Goal: Task Accomplishment & Management: Use online tool/utility

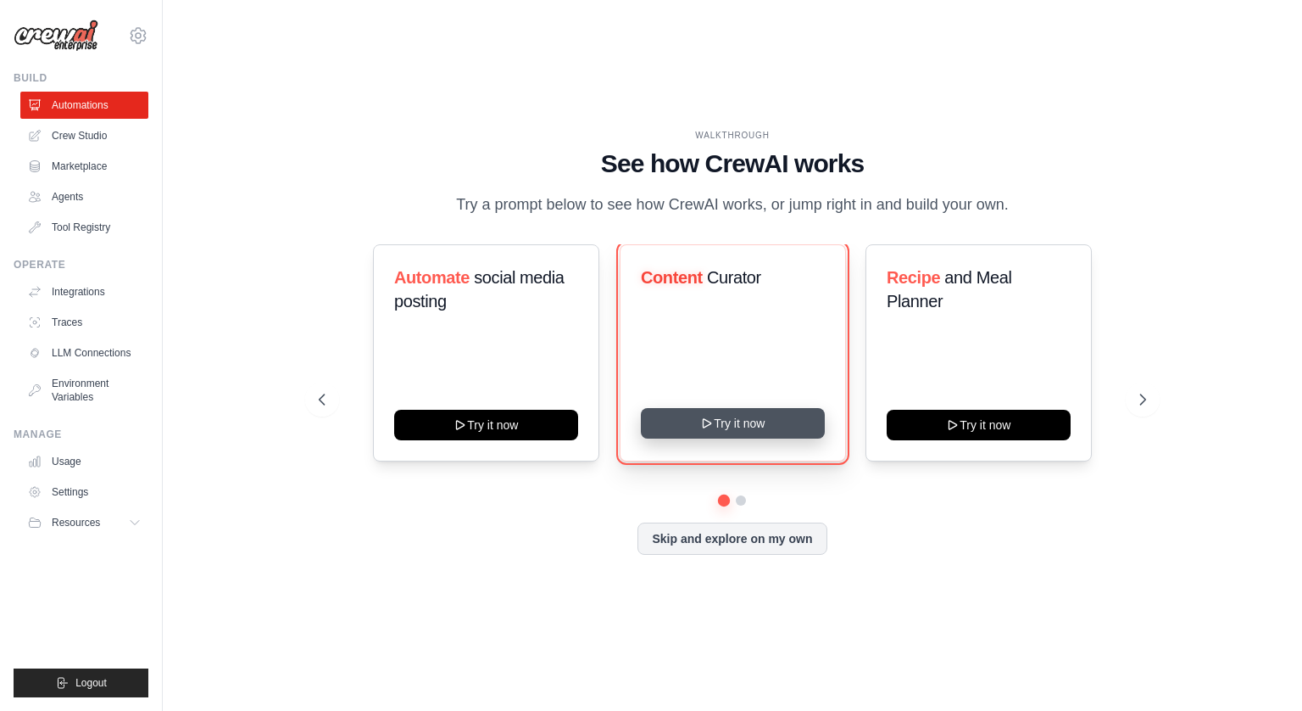
click at [756, 426] on button "Try it now" at bounding box center [733, 423] width 184 height 31
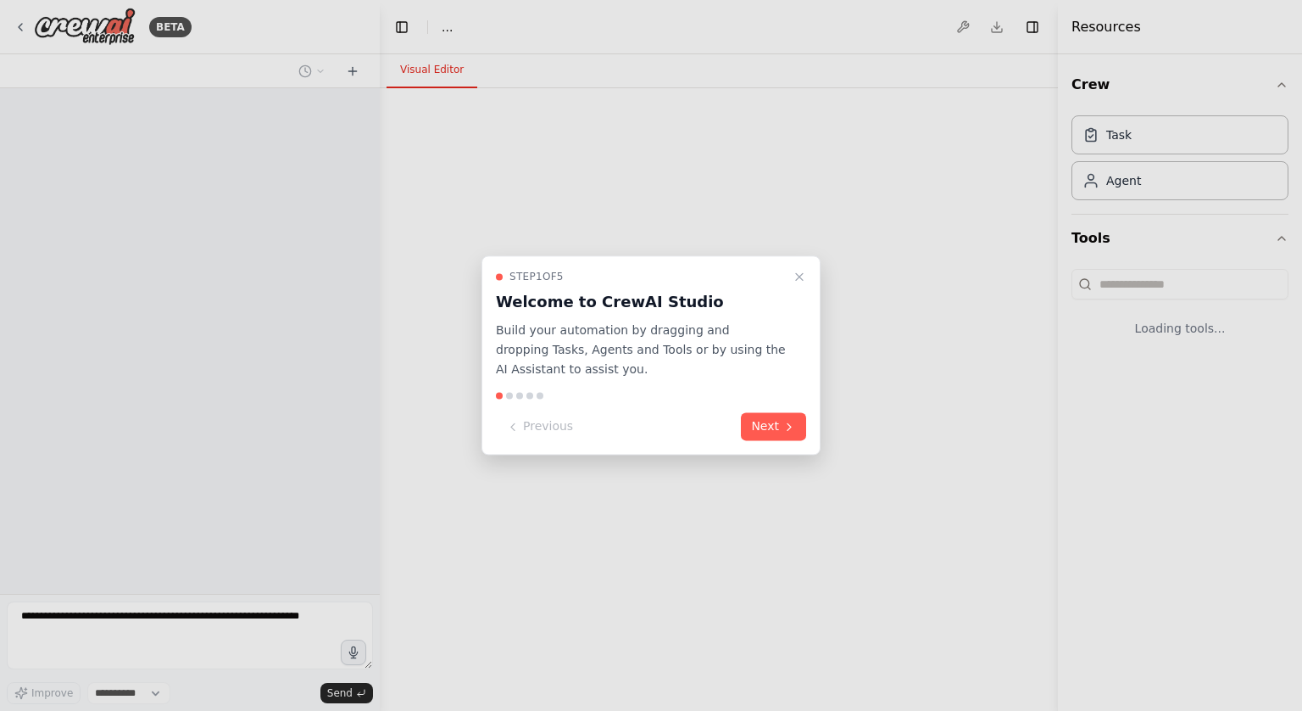
select select "****"
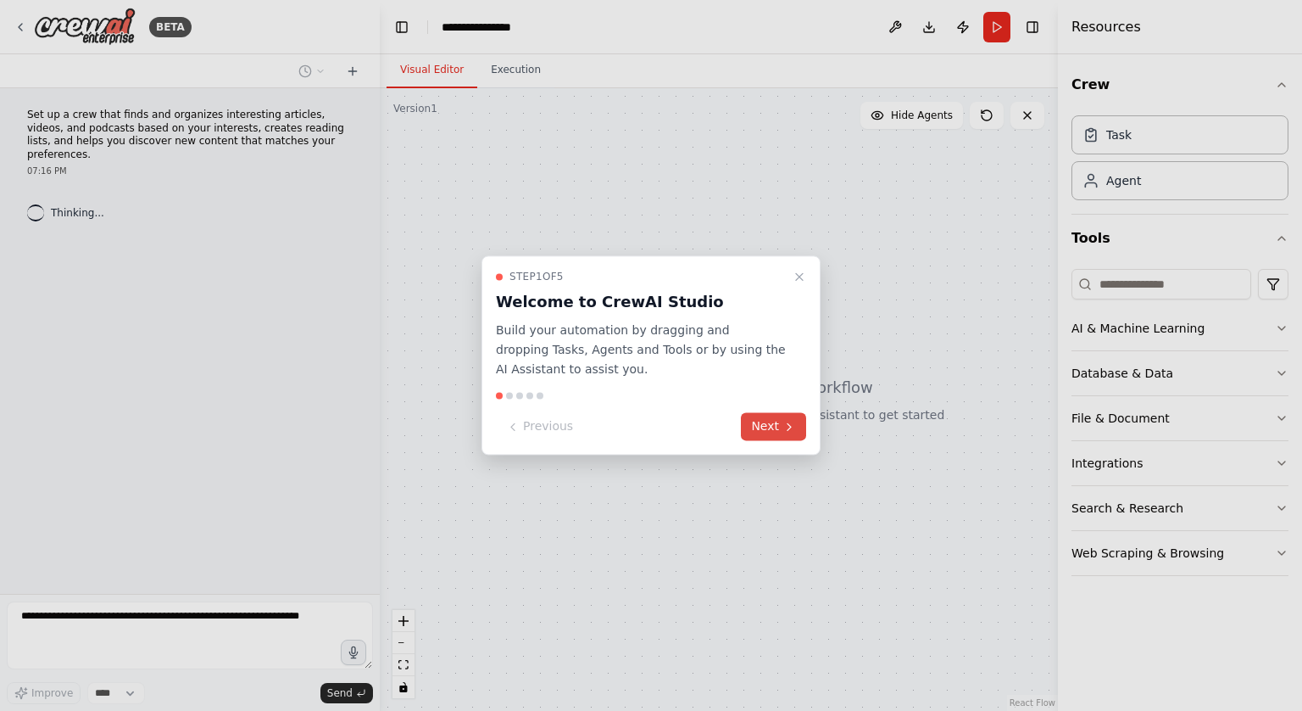
click at [769, 426] on button "Next" at bounding box center [773, 427] width 65 height 28
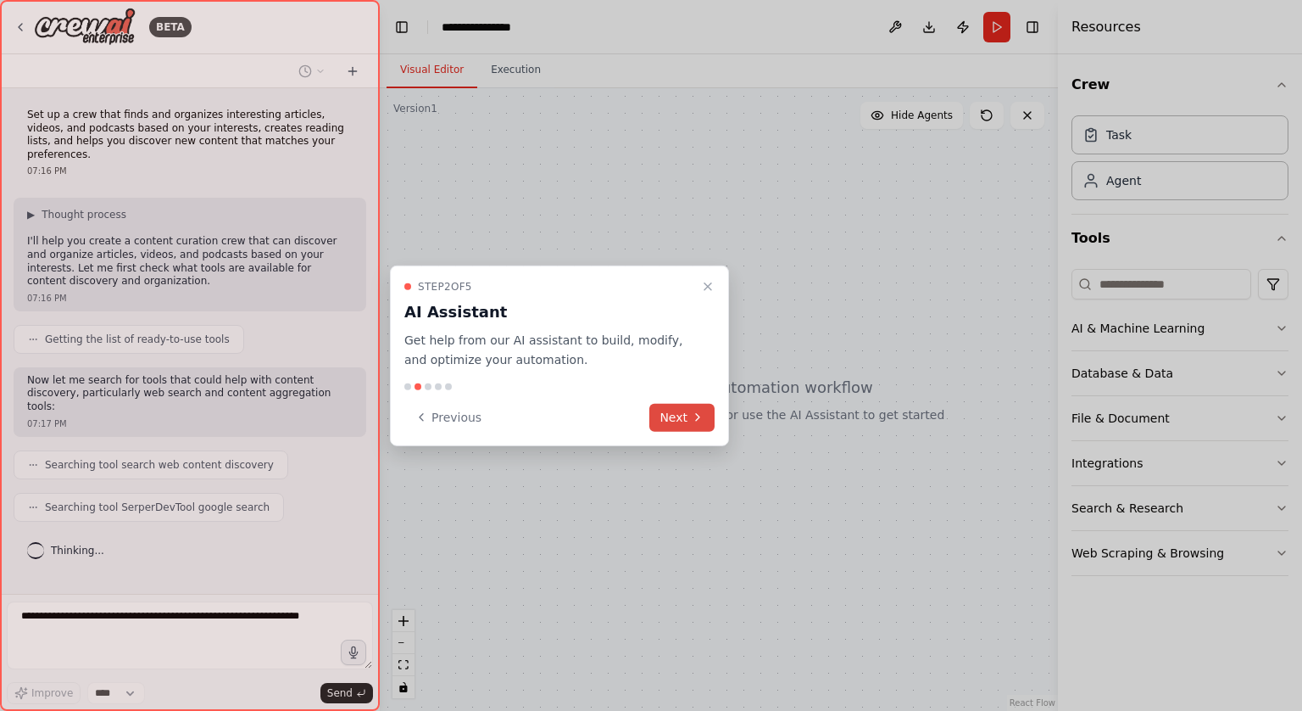
click at [688, 418] on button "Next" at bounding box center [681, 417] width 65 height 28
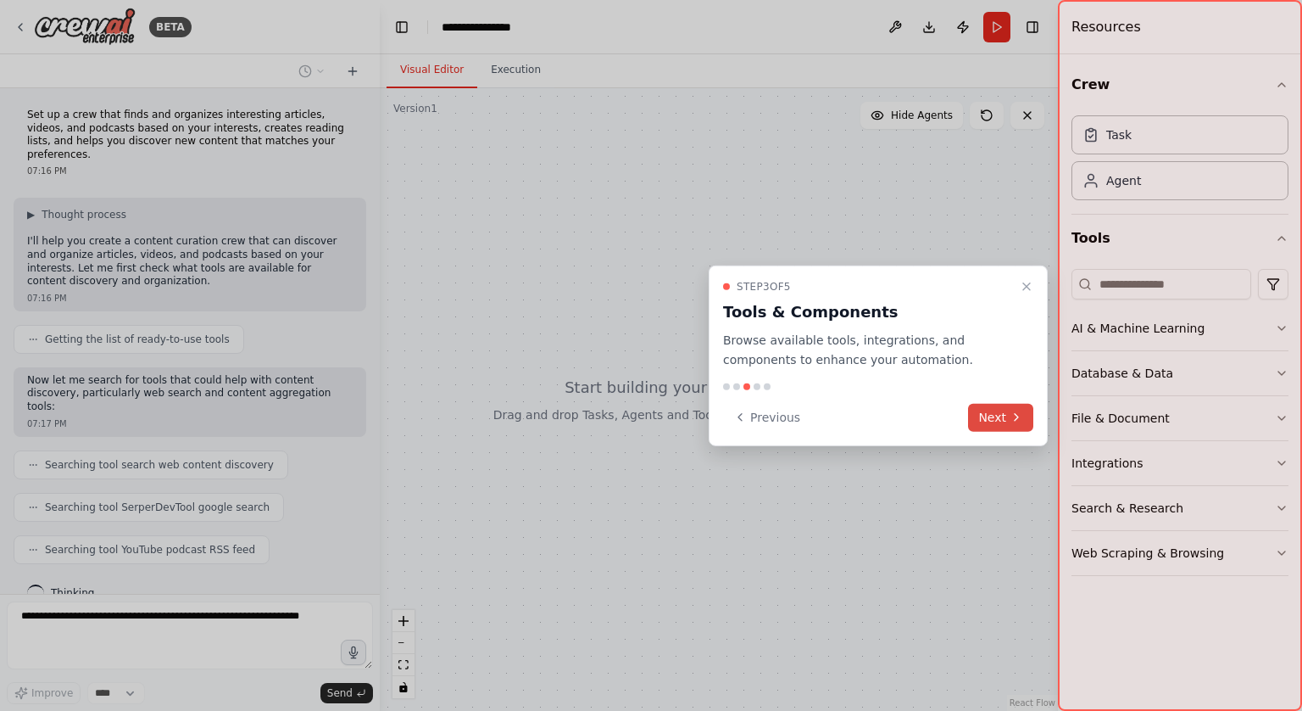
click at [998, 411] on button "Next" at bounding box center [1000, 417] width 65 height 28
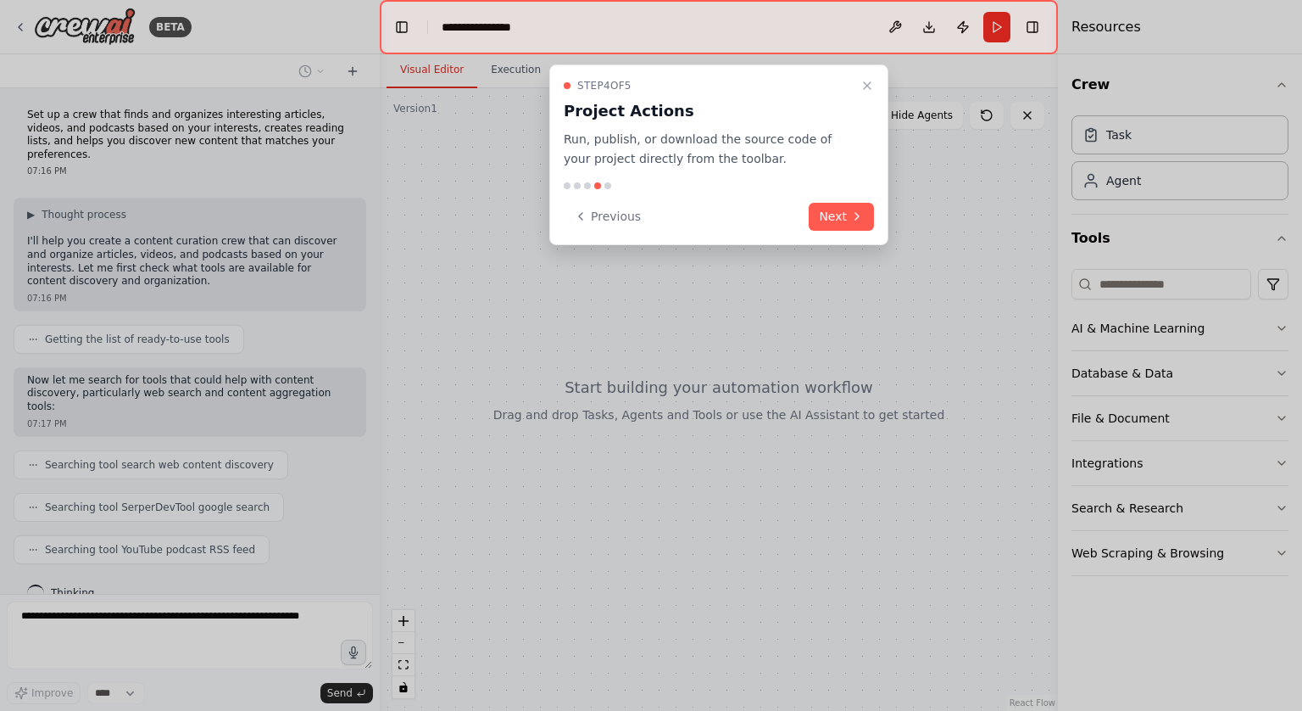
click at [827, 210] on button "Next" at bounding box center [841, 217] width 65 height 28
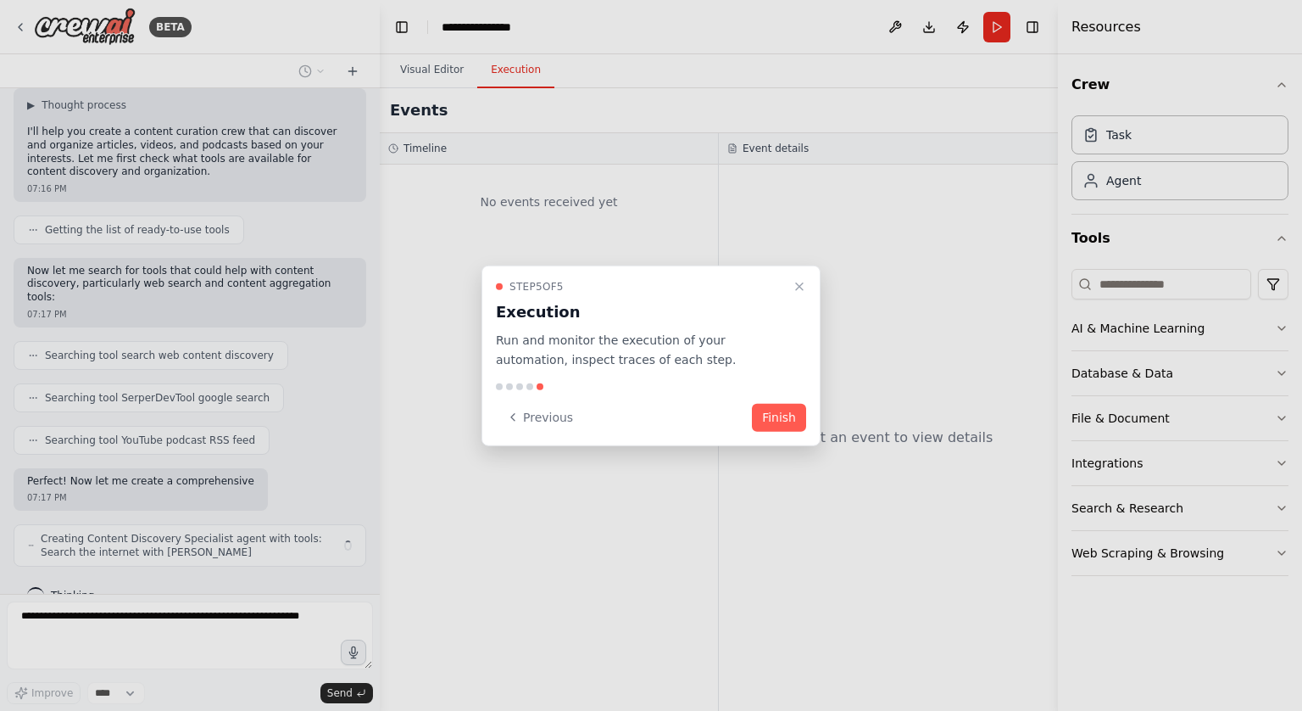
scroll to position [123, 0]
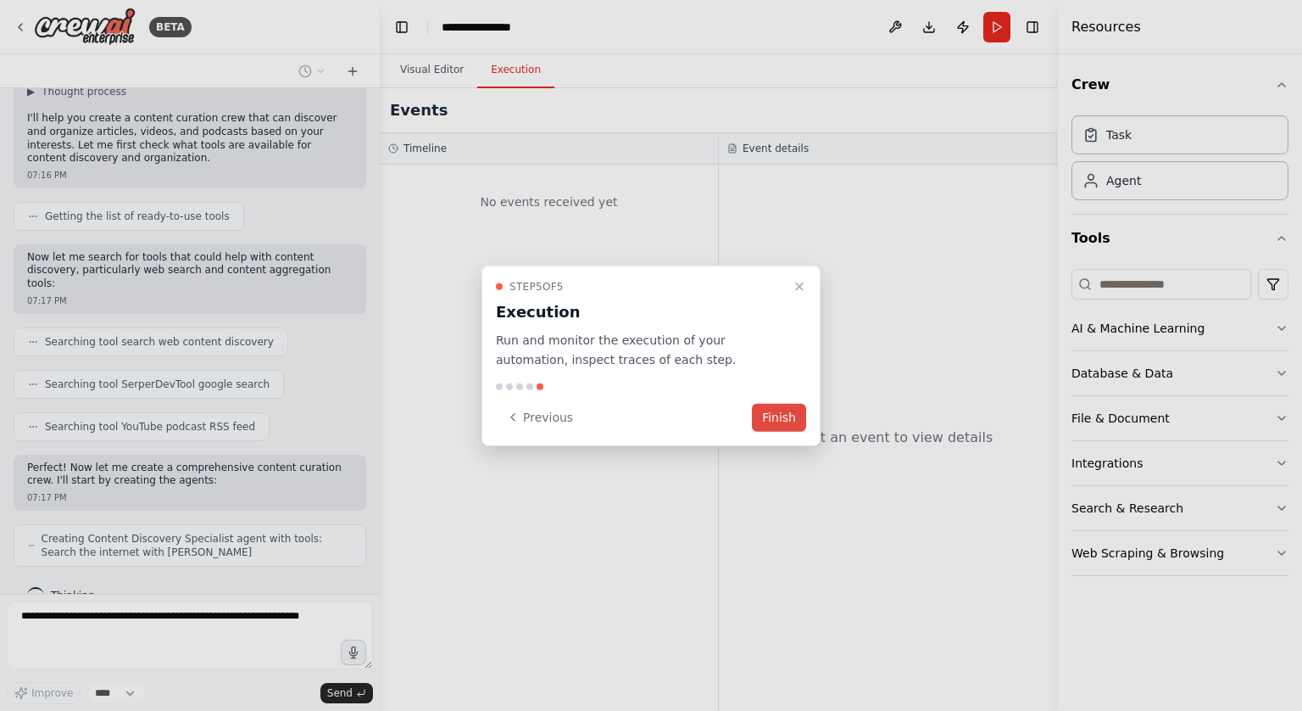
click at [783, 419] on button "Finish" at bounding box center [779, 417] width 54 height 28
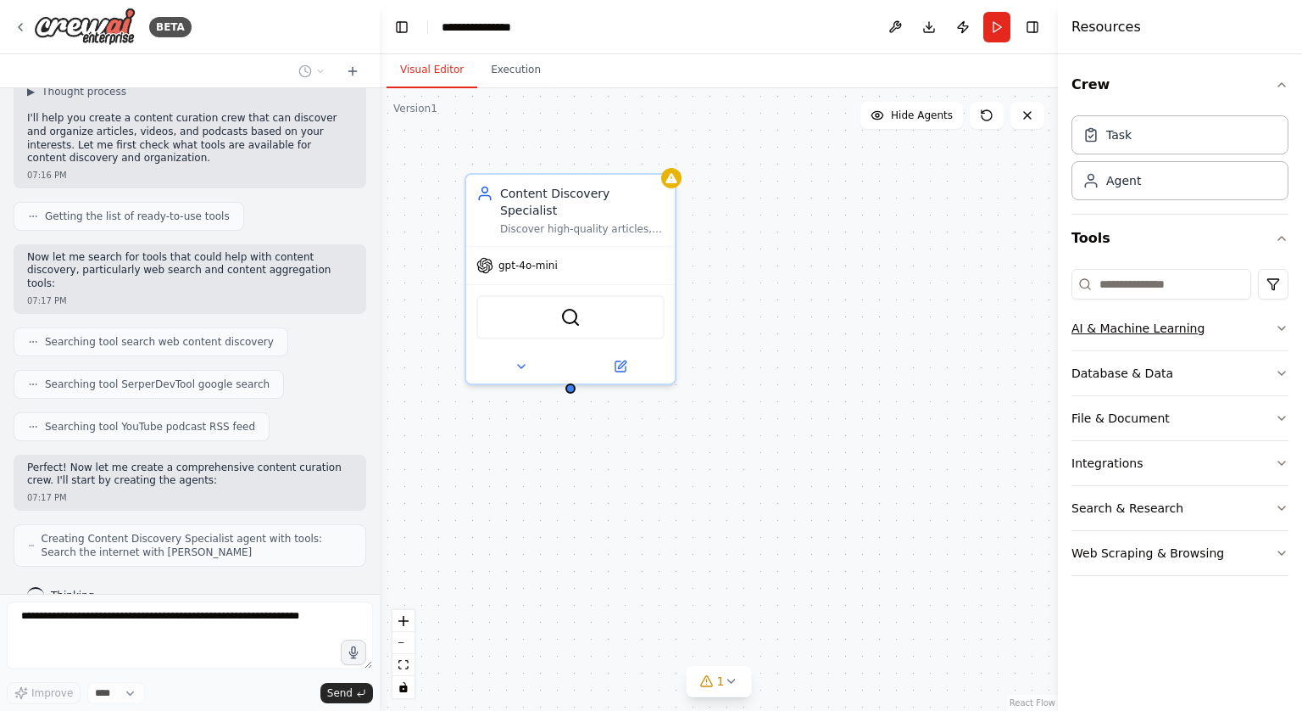
click at [1288, 327] on icon "button" at bounding box center [1282, 328] width 14 height 14
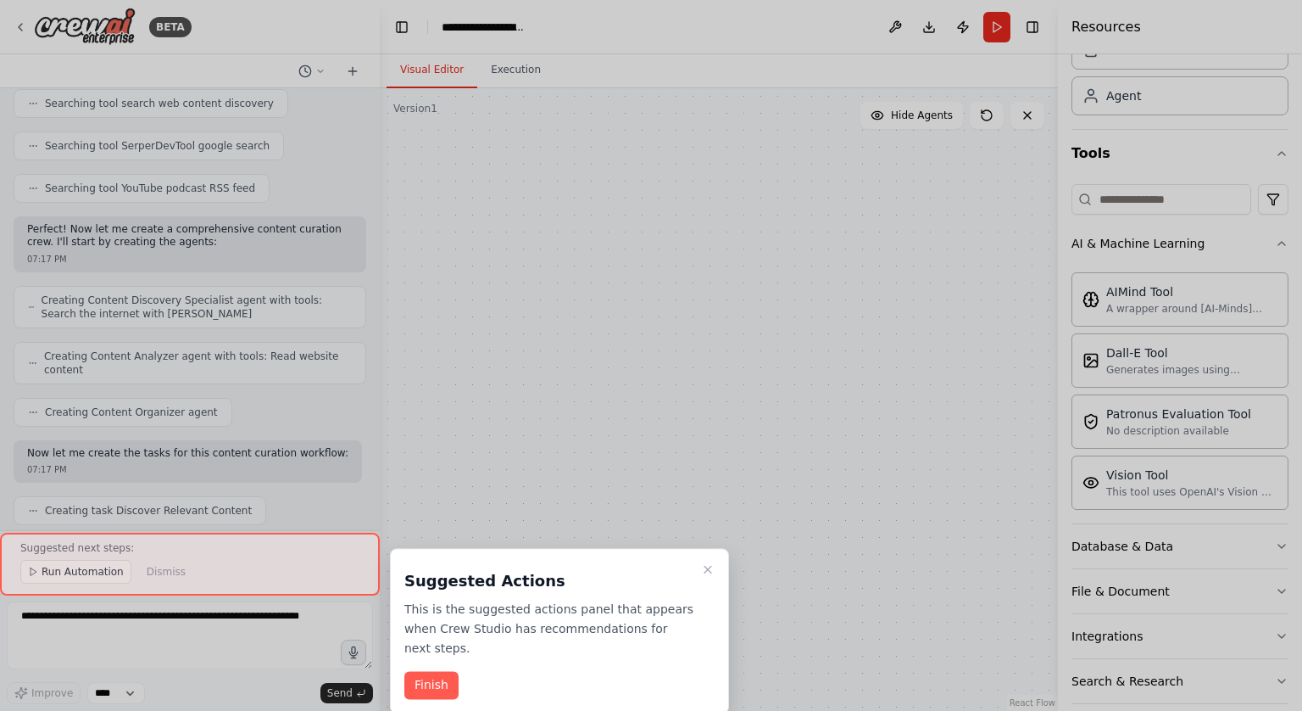
scroll to position [980, 0]
